Goal: Find contact information: Find contact information

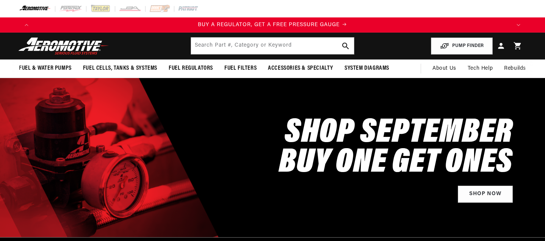
click at [38, 9] on img at bounding box center [35, 9] width 32 height 8
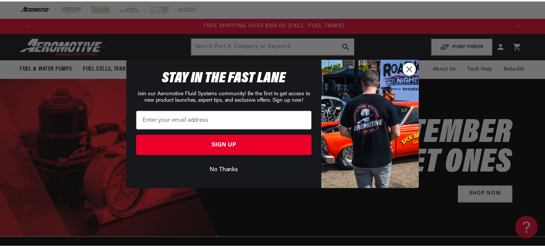
scroll to position [0, 1441]
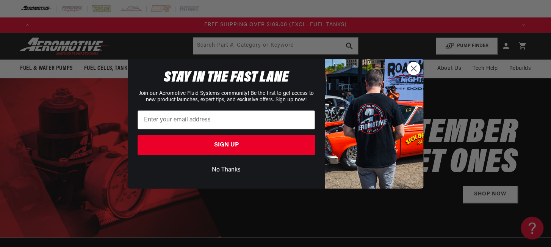
click at [214, 170] on button "No Thanks" at bounding box center [226, 170] width 177 height 14
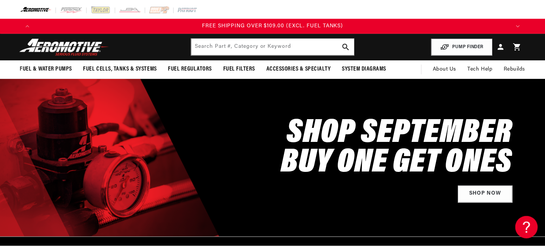
scroll to position [0, 1430]
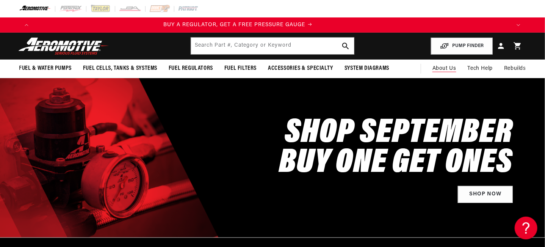
click at [447, 67] on span "About Us" at bounding box center [444, 69] width 24 height 6
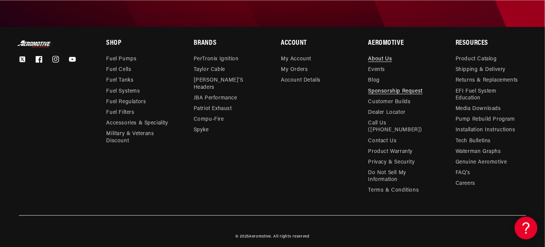
scroll to position [0, 1430]
click at [381, 136] on link "Contact Us" at bounding box center [382, 141] width 28 height 11
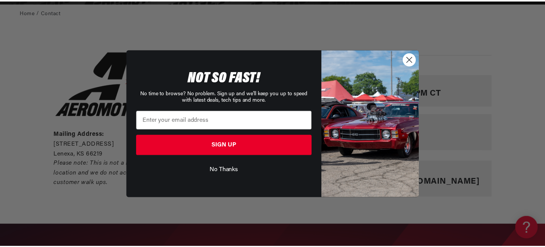
scroll to position [0, 953]
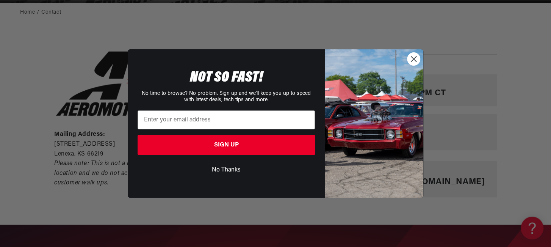
click at [412, 55] on circle "Close dialog" at bounding box center [413, 59] width 13 height 13
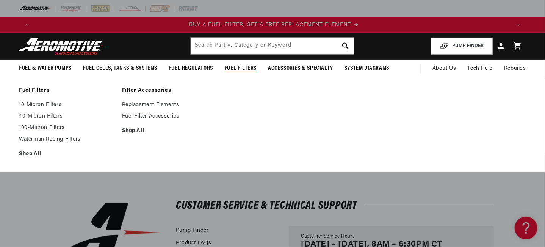
scroll to position [0, 477]
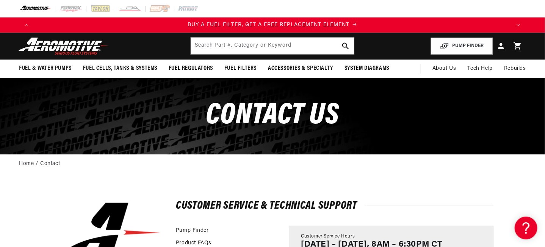
click at [38, 8] on img at bounding box center [35, 9] width 32 height 8
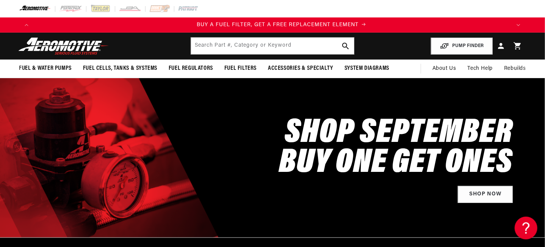
scroll to position [0, 477]
